Goal: Find specific page/section: Find specific page/section

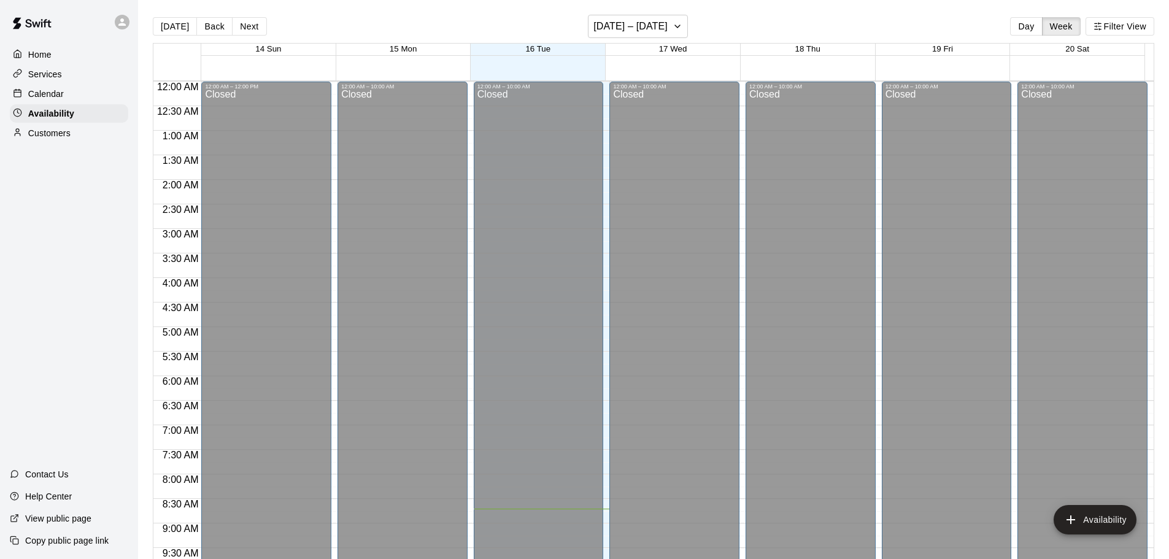
scroll to position [406, 0]
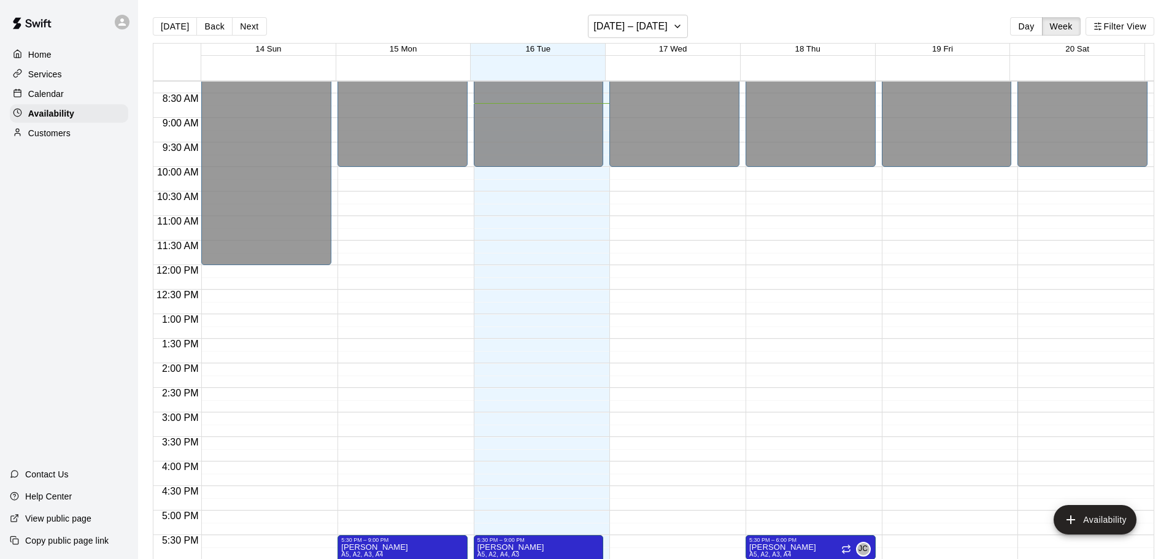
drag, startPoint x: 41, startPoint y: 98, endPoint x: 60, endPoint y: 96, distance: 19.1
click at [41, 98] on p "Calendar" at bounding box center [46, 94] width 36 height 12
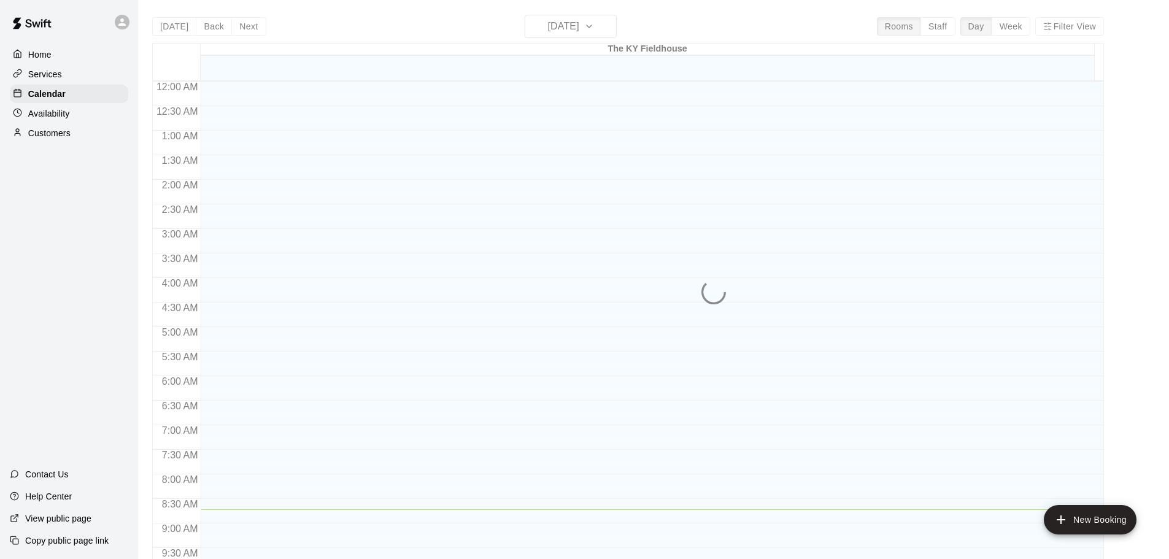
scroll to position [428, 0]
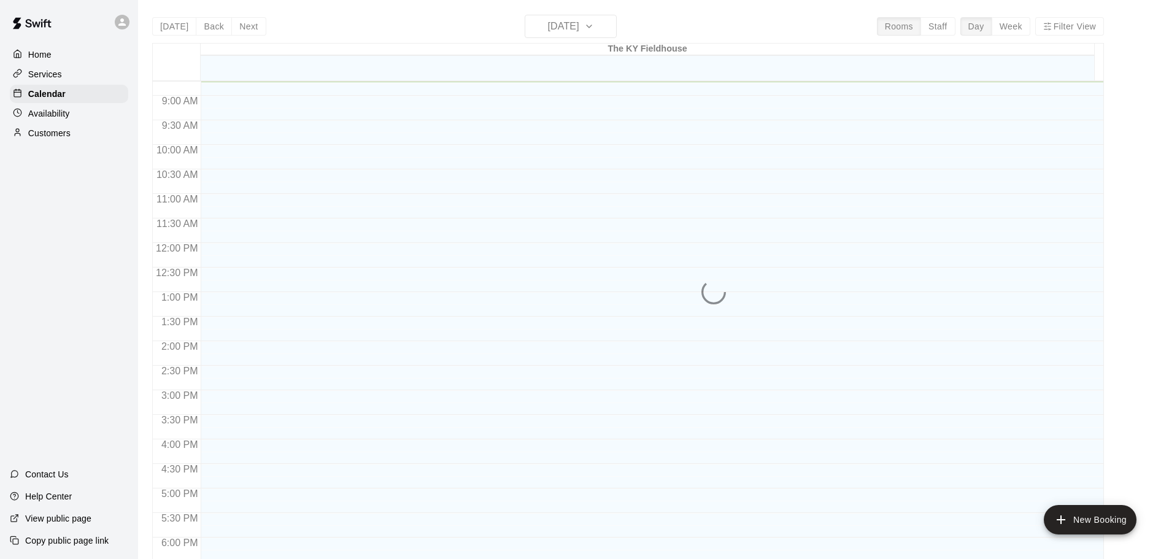
click at [945, 28] on div "Today Back Next Tuesday Sep 16 Rooms Staff Day Week Filter View The KY Fieldhou…" at bounding box center [628, 294] width 952 height 559
click at [875, 276] on div at bounding box center [649, 243] width 896 height 1178
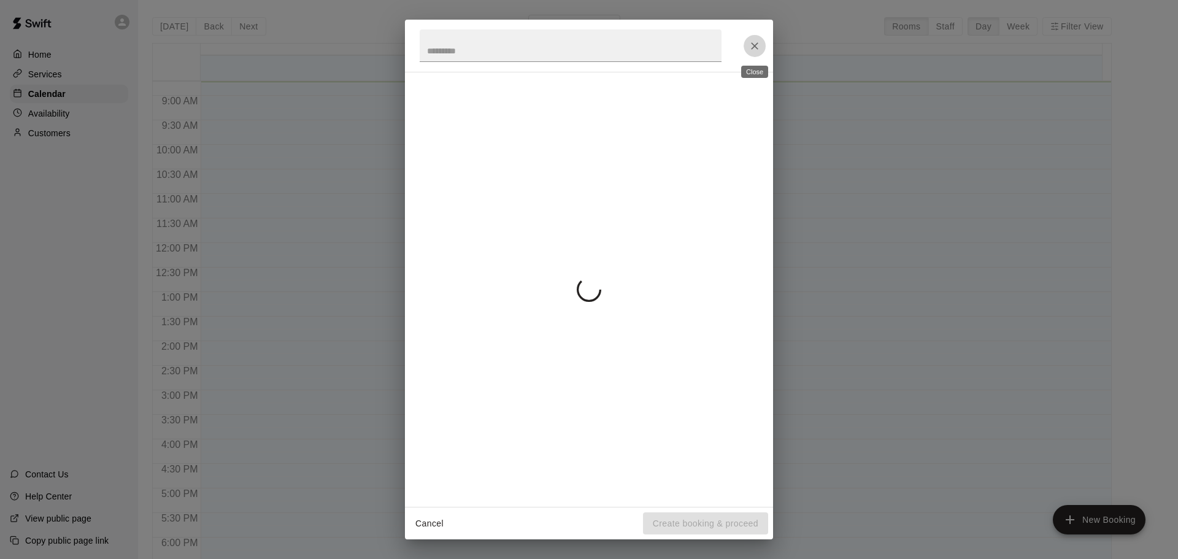
click at [755, 46] on icon "Close" at bounding box center [754, 45] width 7 height 7
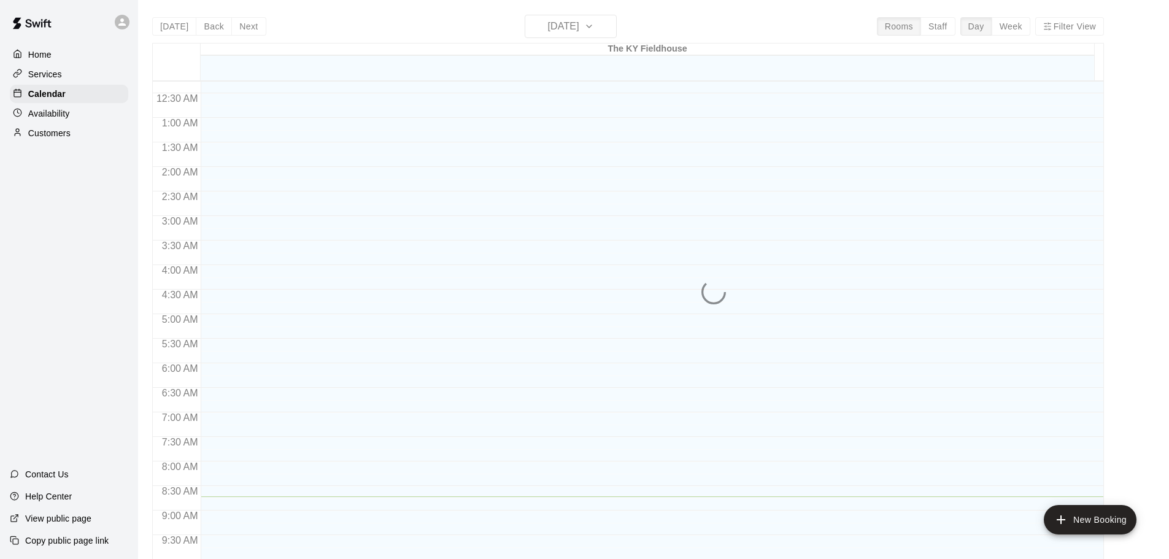
scroll to position [0, 0]
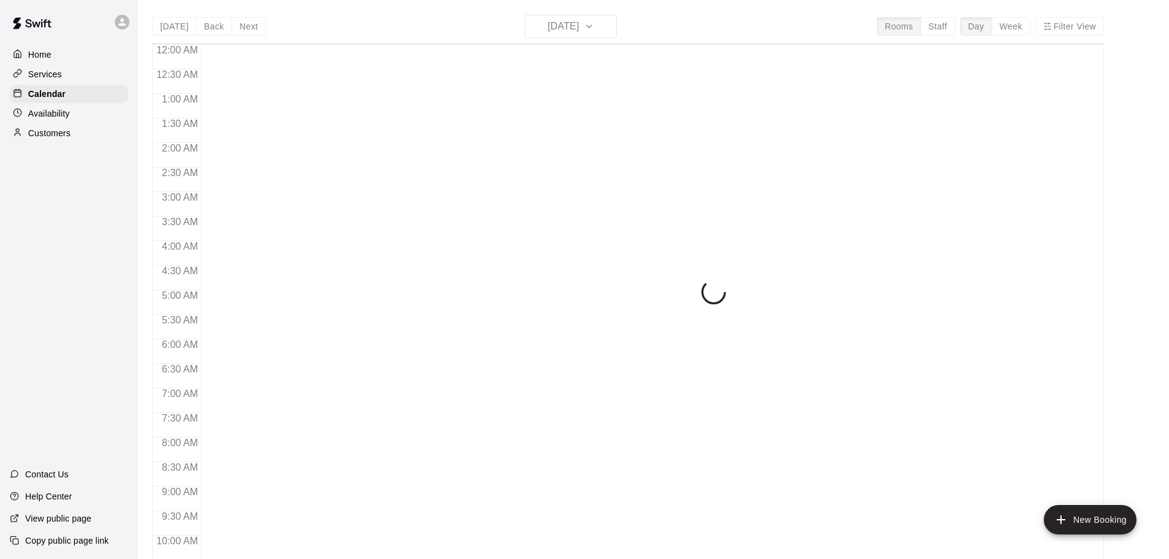
scroll to position [428, 0]
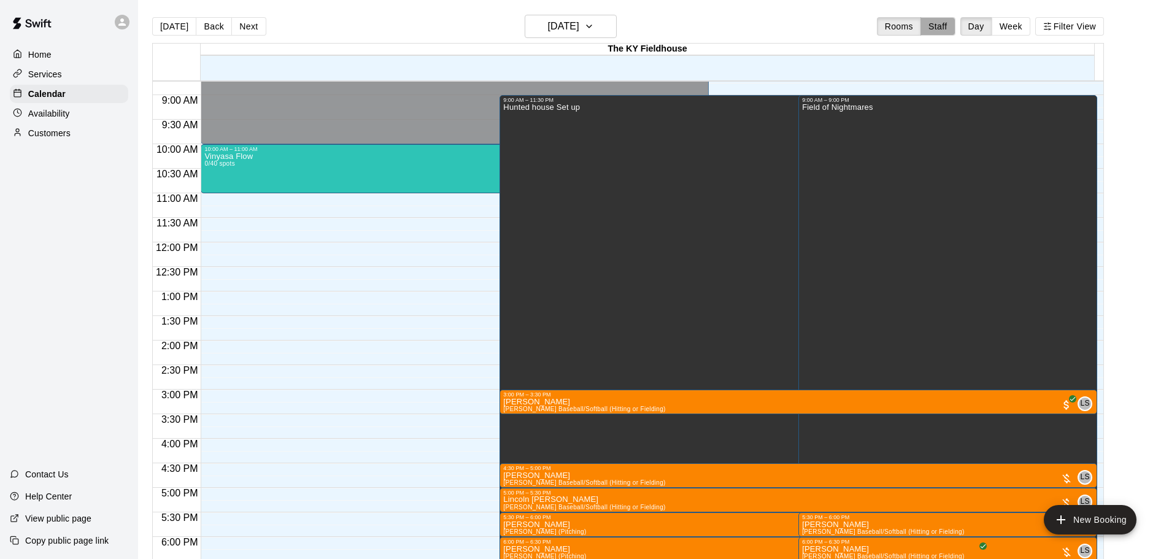
click at [955, 24] on button "Staff" at bounding box center [937, 26] width 35 height 18
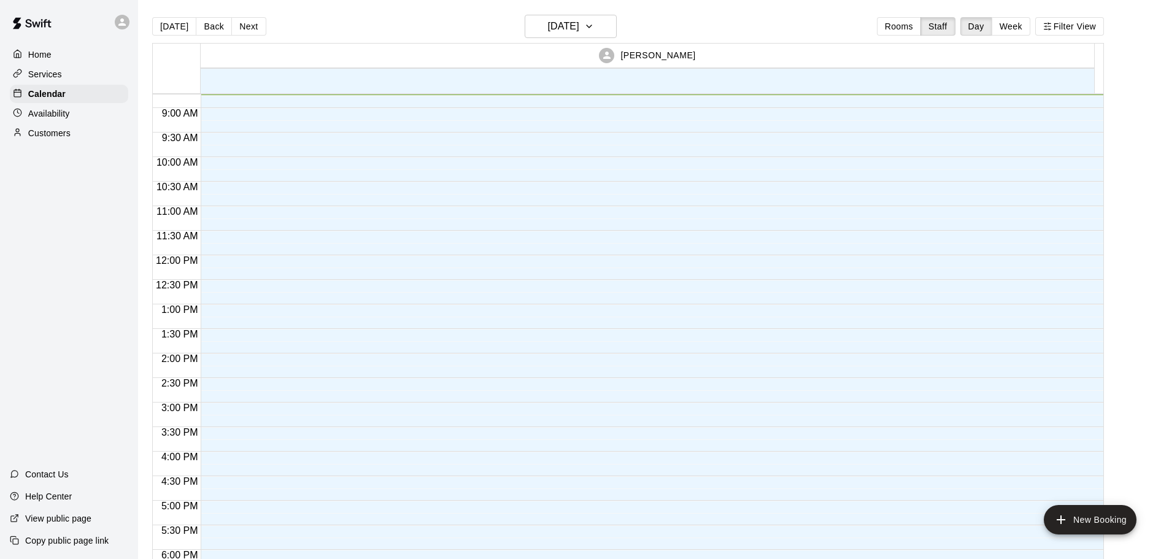
click at [1023, 28] on button "Week" at bounding box center [1011, 26] width 39 height 18
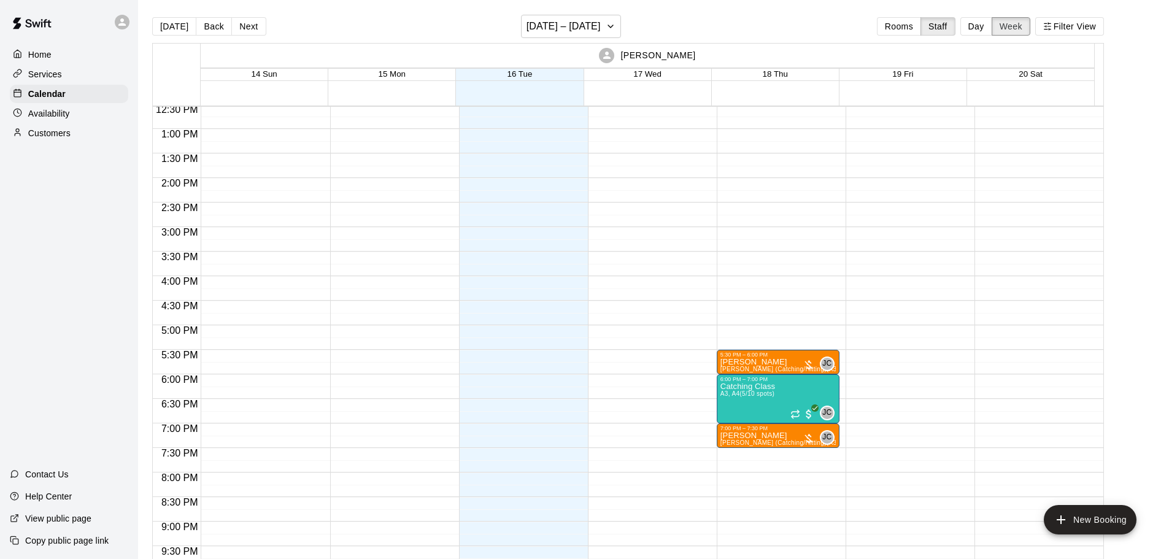
scroll to position [674, 0]
